Goal: Find specific page/section: Find specific page/section

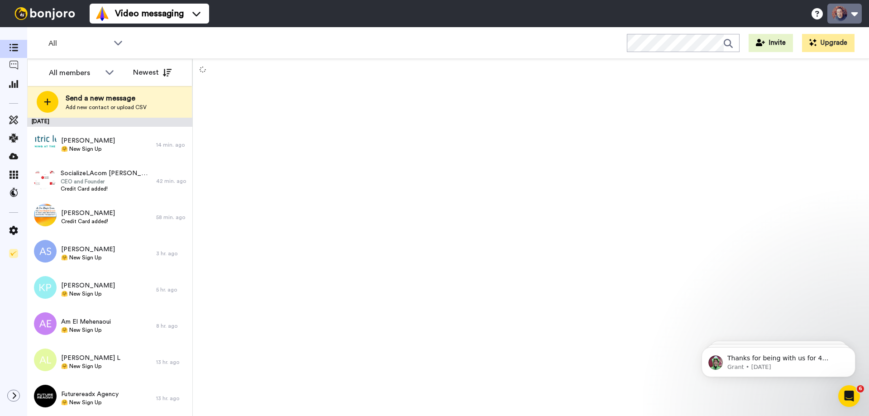
click at [848, 10] on button at bounding box center [844, 14] width 34 height 20
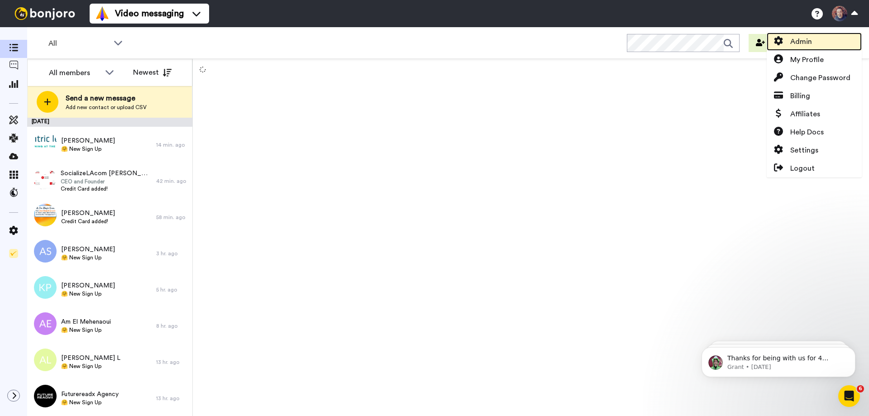
click at [802, 38] on span "Admin" at bounding box center [801, 41] width 22 height 11
